Goal: Task Accomplishment & Management: Complete application form

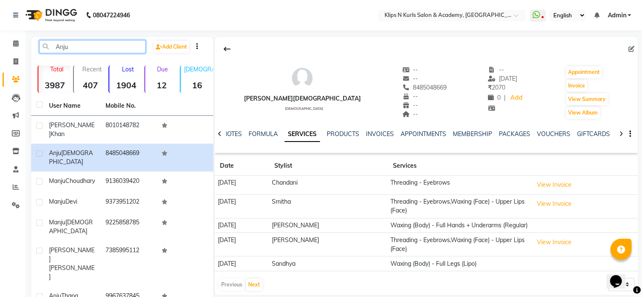
click at [101, 43] on input "Anju" at bounding box center [92, 46] width 106 height 13
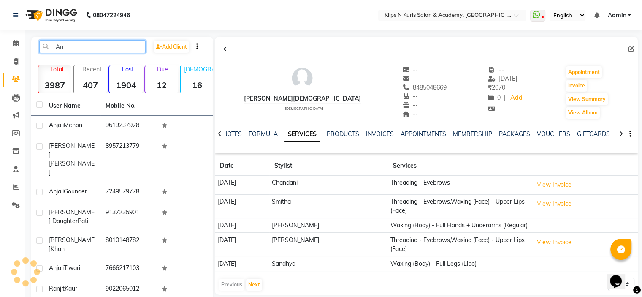
type input "A"
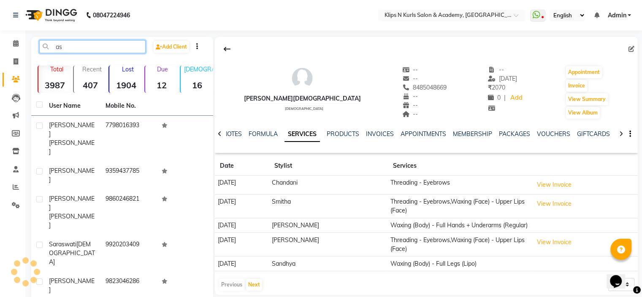
type input "a"
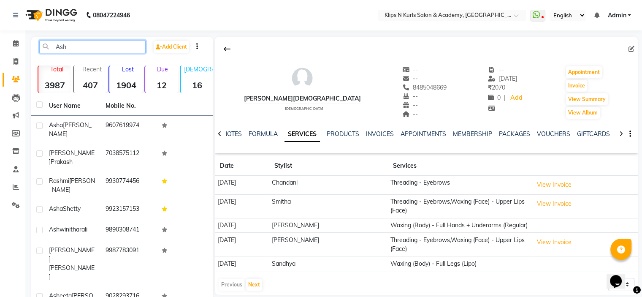
type input "Ash"
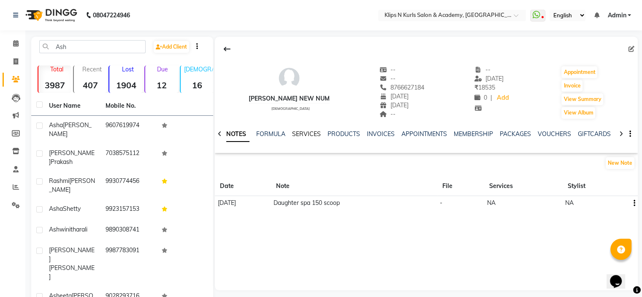
click at [308, 135] on link "SERVICES" at bounding box center [306, 134] width 29 height 8
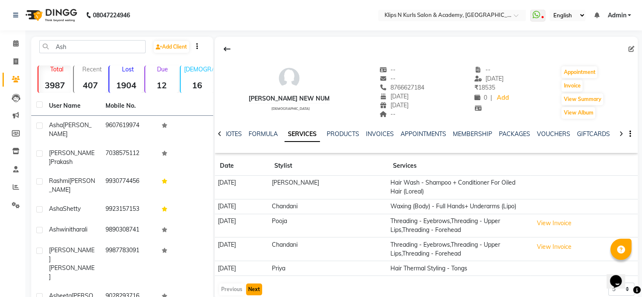
click at [254, 290] on button "Next" at bounding box center [254, 289] width 16 height 12
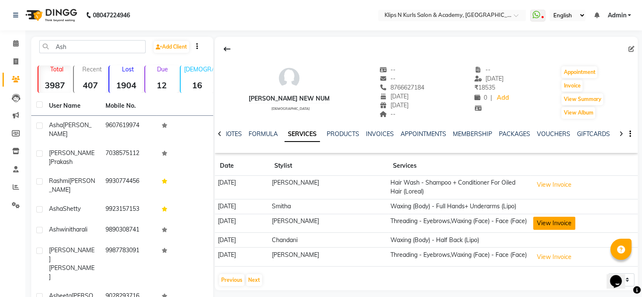
click at [542, 226] on button "View Invoice" at bounding box center [554, 222] width 42 height 13
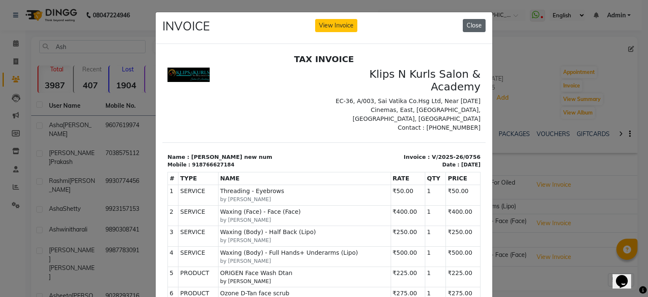
click at [481, 27] on button "Close" at bounding box center [474, 25] width 23 height 13
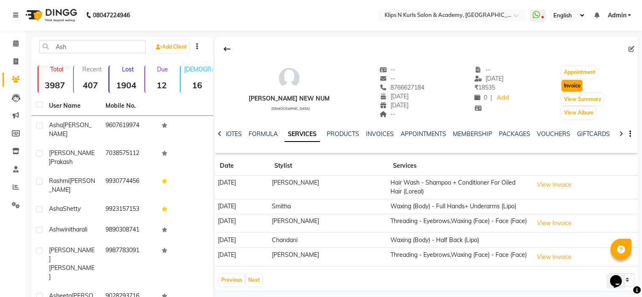
click at [578, 85] on button "Invoice" at bounding box center [571, 86] width 21 height 12
select select "service"
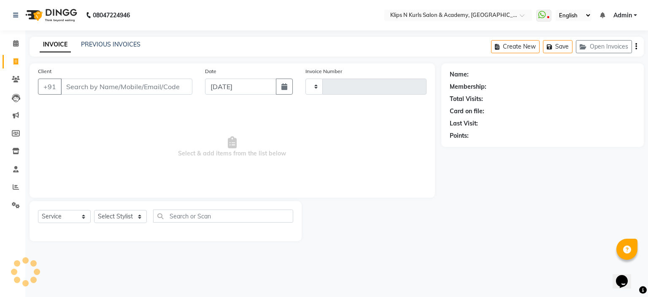
type input "1348"
select select "124"
type input "8766627184"
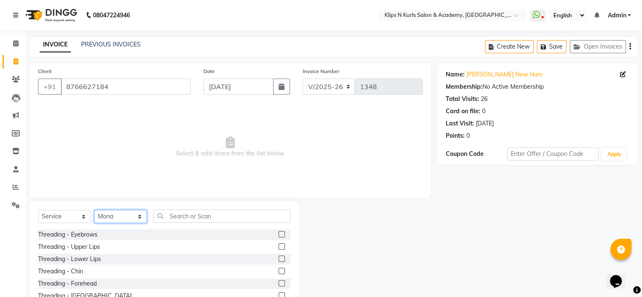
click at [124, 218] on select "Select Stylist Chandani Front Desk [PERSON_NAME] [PERSON_NAME] Neha Pooja [PERS…" at bounding box center [120, 216] width 53 height 13
select select "86065"
click at [94, 210] on select "Select Stylist Chandani Front Desk [PERSON_NAME] [PERSON_NAME] Neha Pooja [PERS…" at bounding box center [120, 216] width 53 height 13
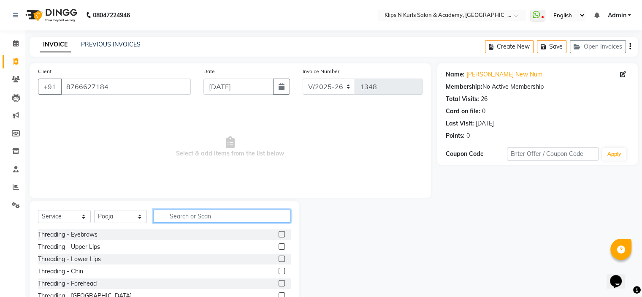
click at [196, 215] on input "text" at bounding box center [222, 215] width 138 height 13
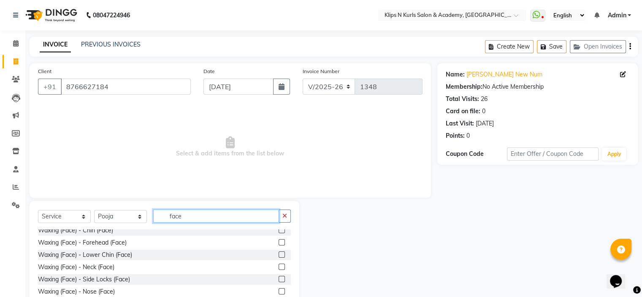
scroll to position [42, 0]
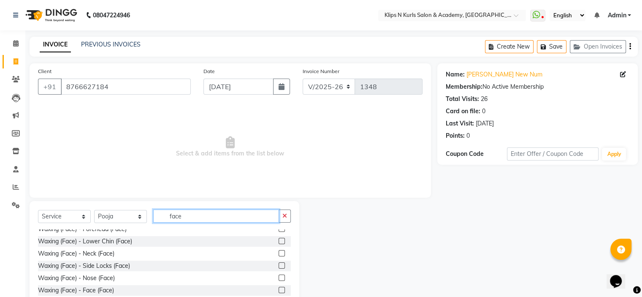
type input "face"
click at [278, 292] on label at bounding box center [281, 289] width 6 height 6
click at [278, 292] on input "checkbox" at bounding box center [280, 289] width 5 height 5
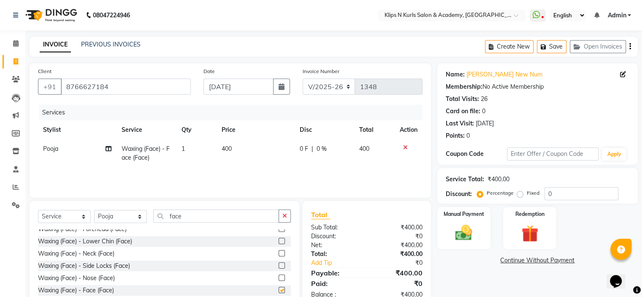
checkbox input "false"
click at [132, 216] on select "Select Stylist Chandani Front Desk [PERSON_NAME] [PERSON_NAME] Neha Pooja [PERS…" at bounding box center [120, 216] width 53 height 13
select select "71846"
click at [94, 210] on select "Select Stylist Chandani Front Desk [PERSON_NAME] [PERSON_NAME] Neha Pooja [PERS…" at bounding box center [120, 216] width 53 height 13
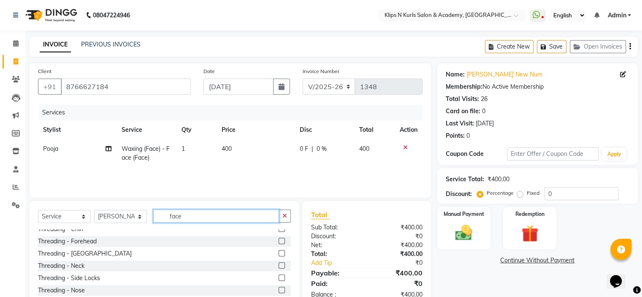
click at [208, 210] on input "face" at bounding box center [216, 215] width 126 height 13
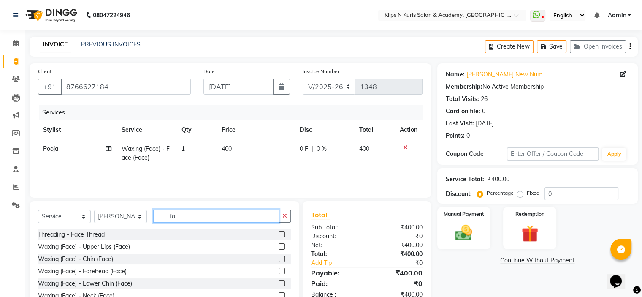
type input "f"
type input "half"
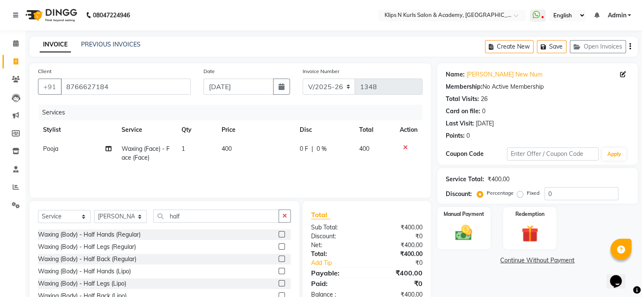
click at [278, 271] on label at bounding box center [281, 271] width 6 height 6
click at [278, 271] on input "checkbox" at bounding box center [280, 270] width 5 height 5
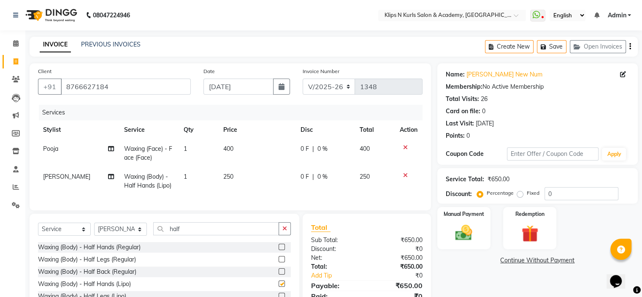
checkbox input "false"
click at [108, 177] on icon at bounding box center [111, 176] width 6 height 6
select select "71846"
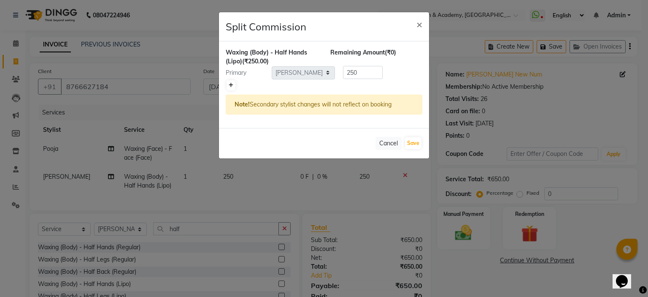
click at [232, 84] on icon at bounding box center [231, 85] width 5 height 5
type input "125"
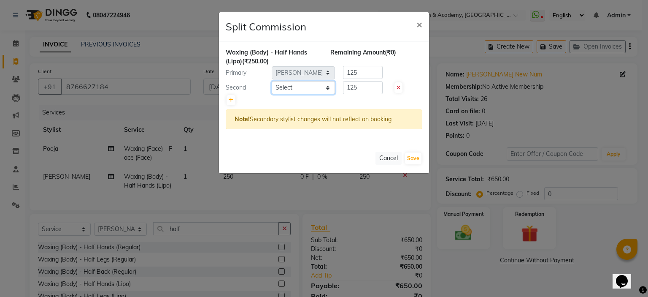
click at [301, 89] on select "Select Chandani Front Desk [PERSON_NAME] [PERSON_NAME] Neha Pooja [PERSON_NAME]" at bounding box center [303, 87] width 63 height 13
select select "86065"
click at [272, 81] on select "Select Chandani Front Desk [PERSON_NAME] [PERSON_NAME] Neha Pooja [PERSON_NAME]" at bounding box center [303, 87] width 63 height 13
click at [419, 159] on button "Save" at bounding box center [413, 158] width 16 height 12
select select "Select"
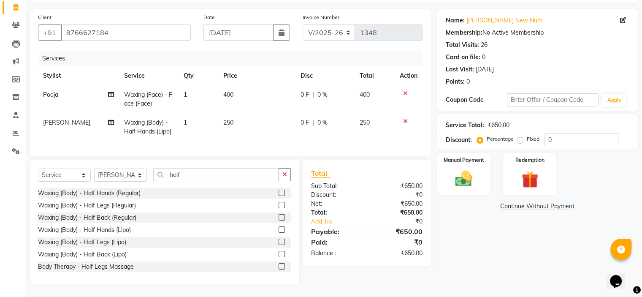
scroll to position [61, 0]
click at [109, 119] on icon at bounding box center [111, 122] width 6 height 6
select select "71846"
select select "86065"
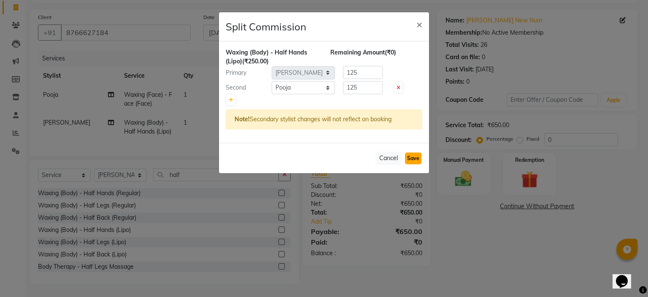
click at [415, 158] on button "Save" at bounding box center [413, 158] width 16 height 12
select select "Select"
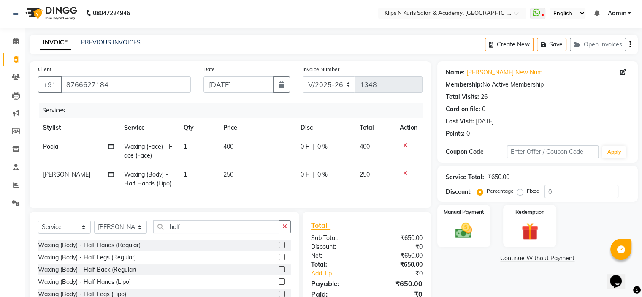
scroll to position [0, 0]
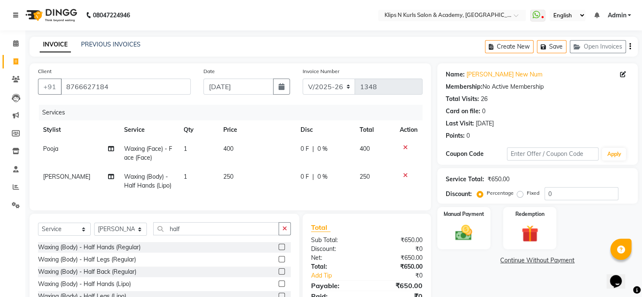
click at [16, 15] on icon at bounding box center [15, 15] width 5 height 6
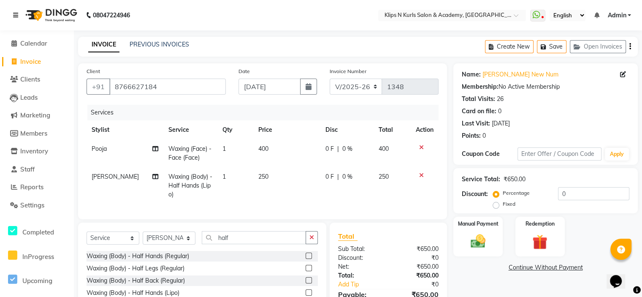
click at [18, 12] on icon at bounding box center [15, 15] width 5 height 6
